Goal: Task Accomplishment & Management: Use online tool/utility

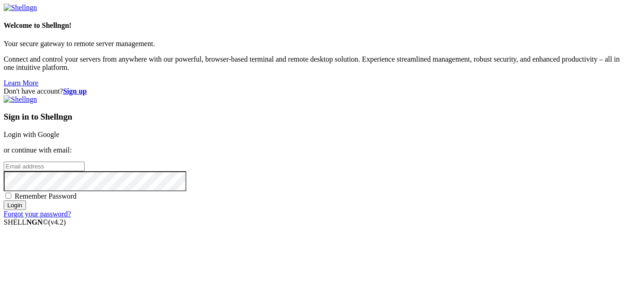
click at [59, 131] on link "Login with Google" at bounding box center [32, 135] width 56 height 8
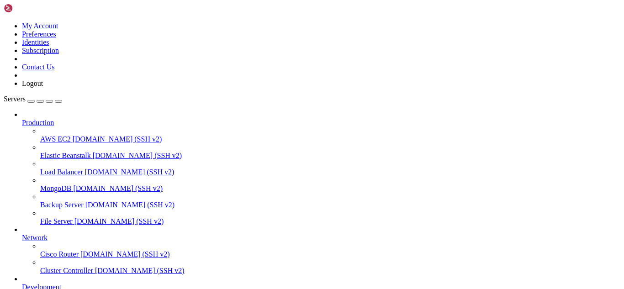
scroll to position [979, 0]
drag, startPoint x: 108, startPoint y: 769, endPoint x: 88, endPoint y: 752, distance: 26.3
drag, startPoint x: 77, startPoint y: 759, endPoint x: 8, endPoint y: 637, distance: 139.9
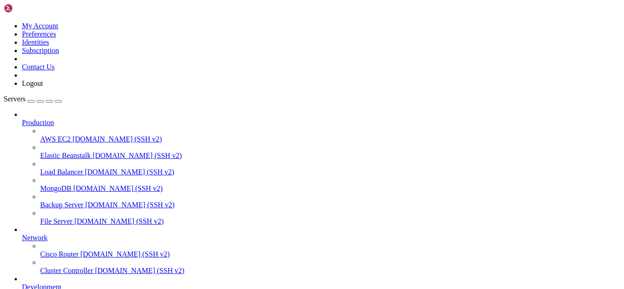
copy div "[root@hosting ~]# grep reject /var/log/maillog [DATE] 13:59:10 hosting postfix/…"
drag, startPoint x: 147, startPoint y: 759, endPoint x: 129, endPoint y: 759, distance: 17.8
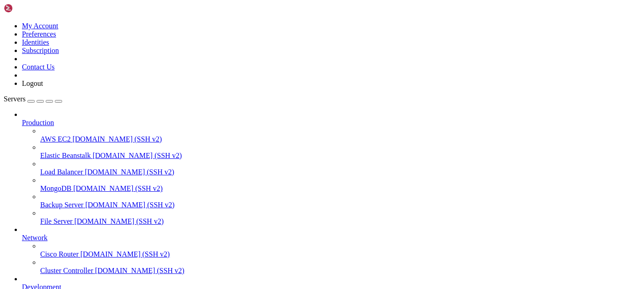
drag, startPoint x: 79, startPoint y: 757, endPoint x: 7, endPoint y: 566, distance: 203.5
copy div "[root@hosting ~]# grep "reject:" /var/log/maillog | awk -F'reject:' '{print $2}…"
